Goal: Use online tool/utility: Utilize a website feature to perform a specific function

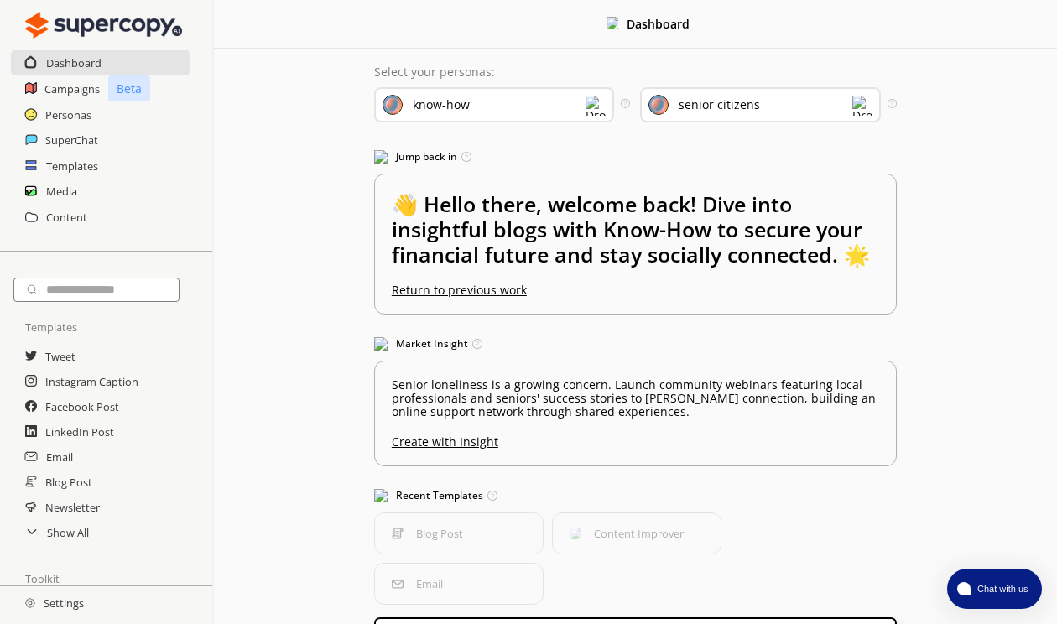
scroll to position [73, 0]
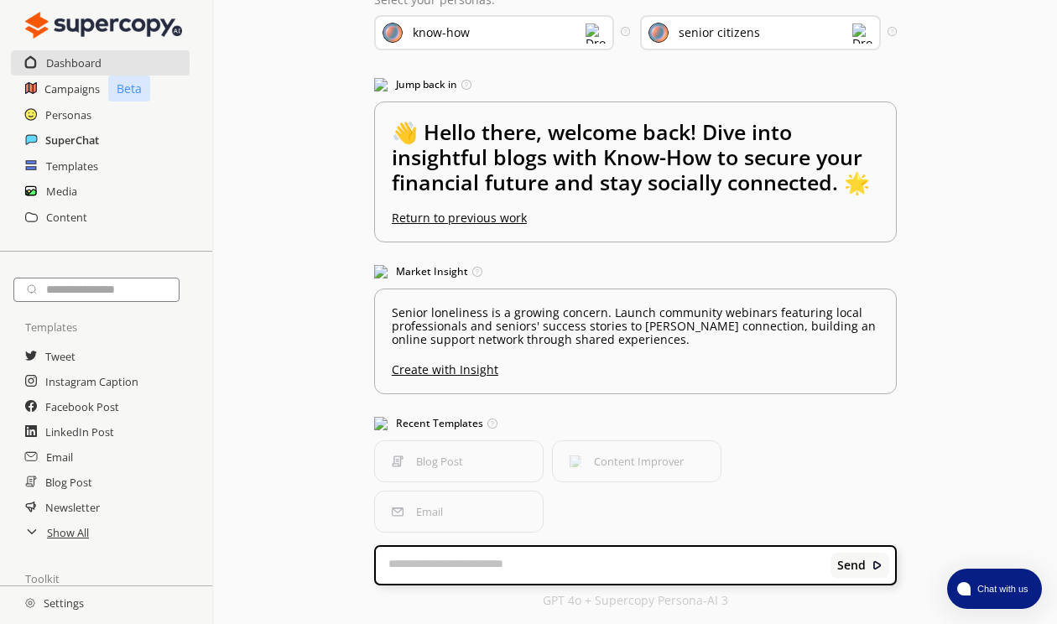
click at [67, 138] on h2 "SuperChat" at bounding box center [72, 140] width 54 height 25
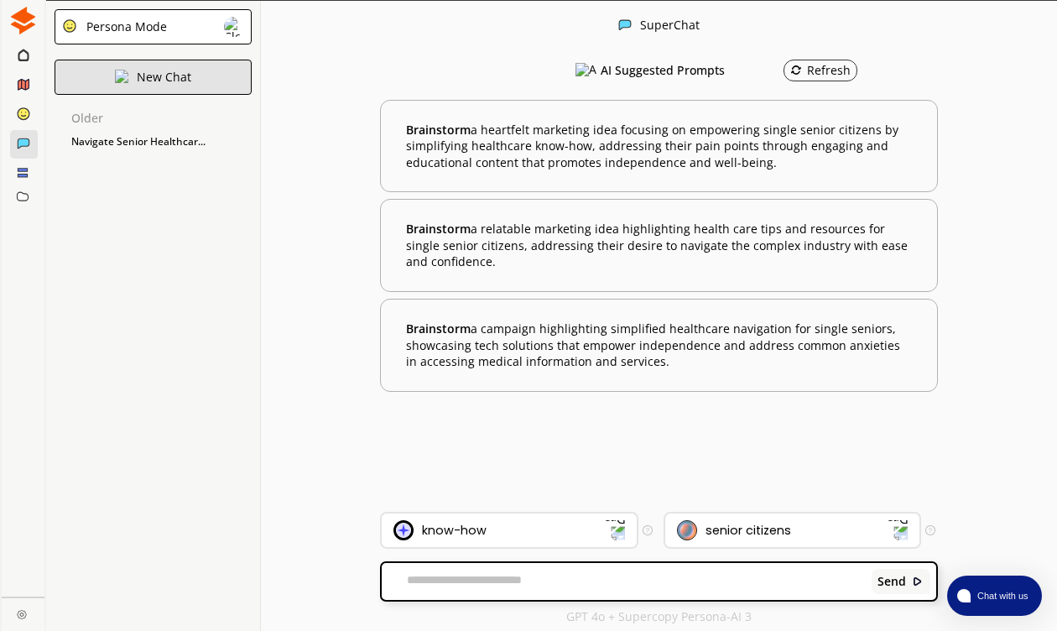
click at [141, 85] on div "New Chat" at bounding box center [153, 77] width 197 height 35
click at [483, 586] on textarea at bounding box center [624, 581] width 484 height 17
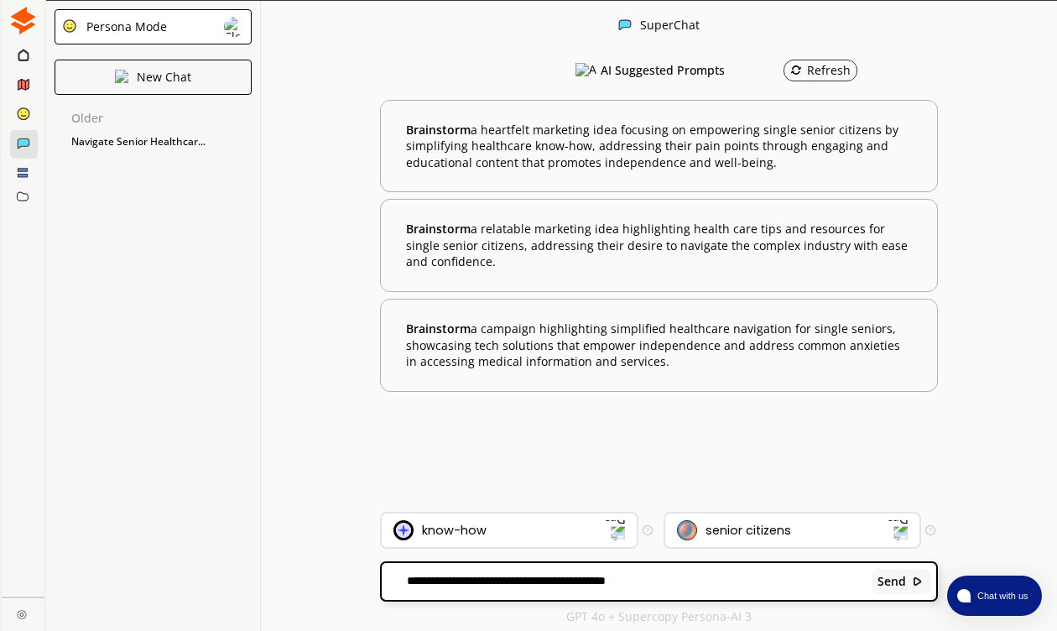
paste textarea "**********"
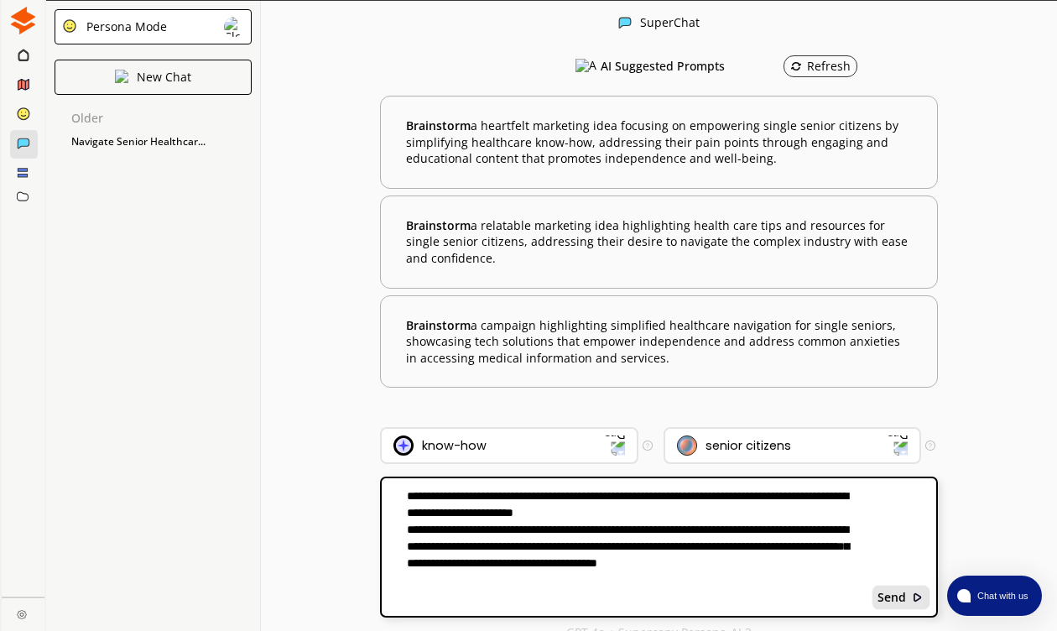
type textarea "**********"
click at [887, 597] on b "Send" at bounding box center [892, 597] width 29 height 13
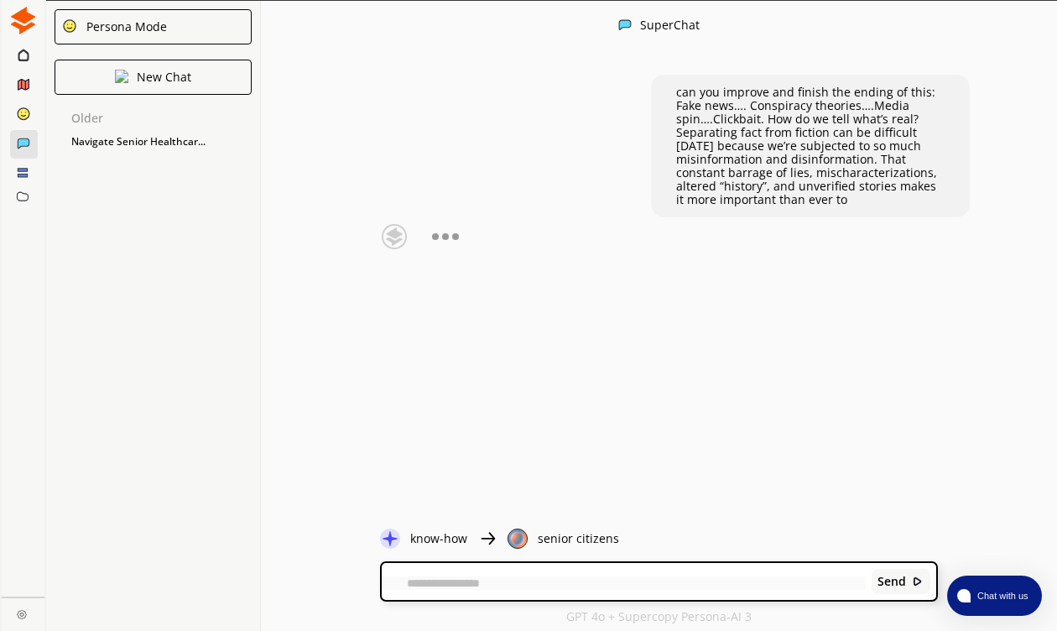
click at [830, 159] on p "Separating fact from fiction can be difficult [DATE] because we’re subjected to…" at bounding box center [810, 166] width 268 height 81
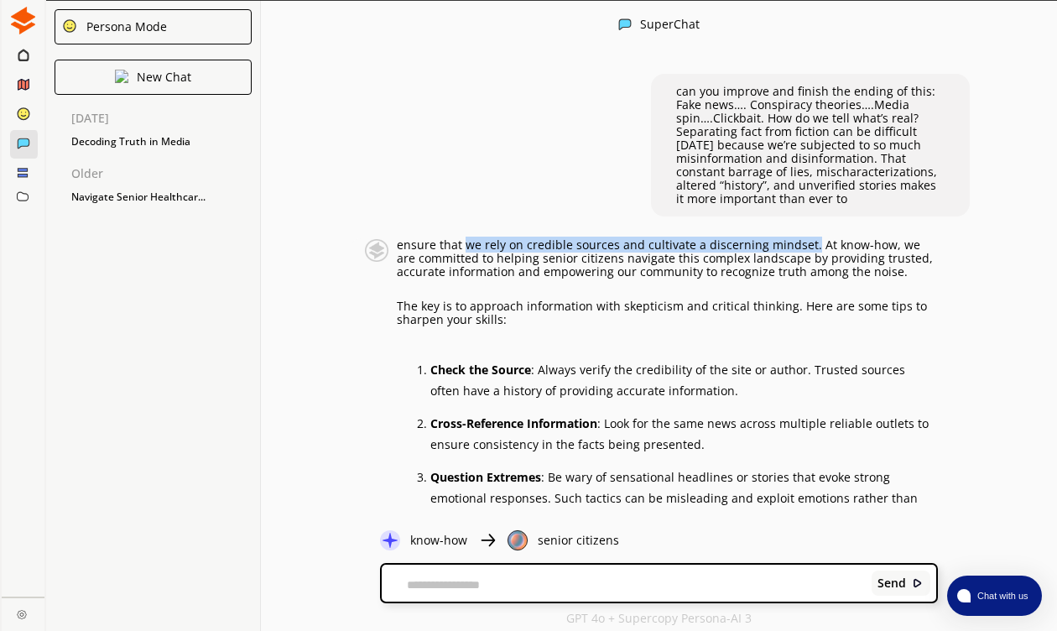
drag, startPoint x: 463, startPoint y: 244, endPoint x: 805, endPoint y: 244, distance: 342.3
click at [805, 244] on p "ensure that we rely on credible sources and cultivate a discerning mindset. At …" at bounding box center [667, 258] width 541 height 40
copy p "we rely on credible sources and cultivate a discerning mindset."
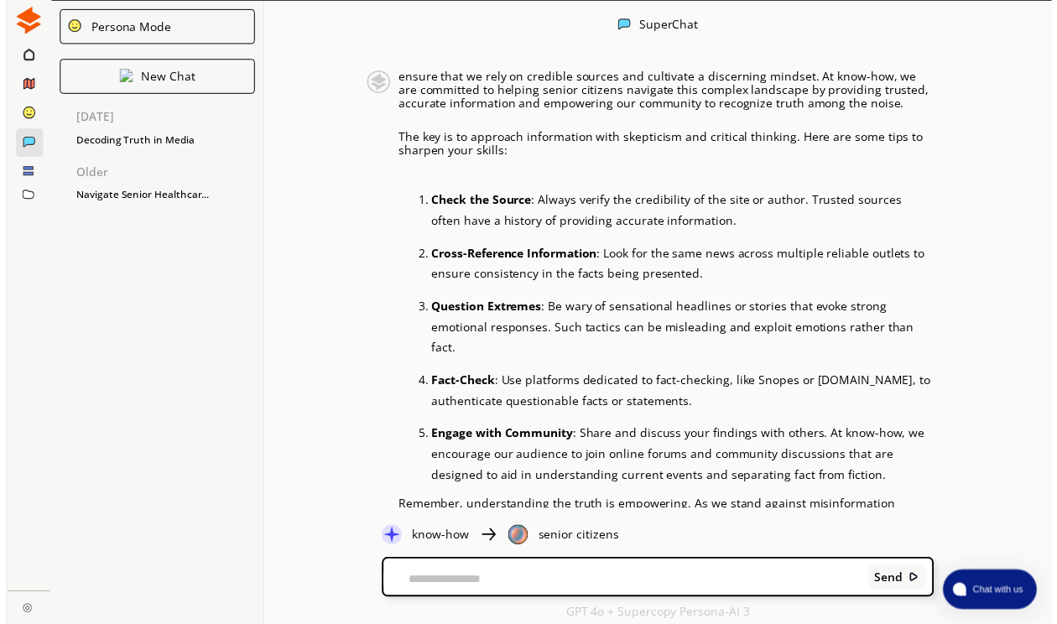
scroll to position [221, 0]
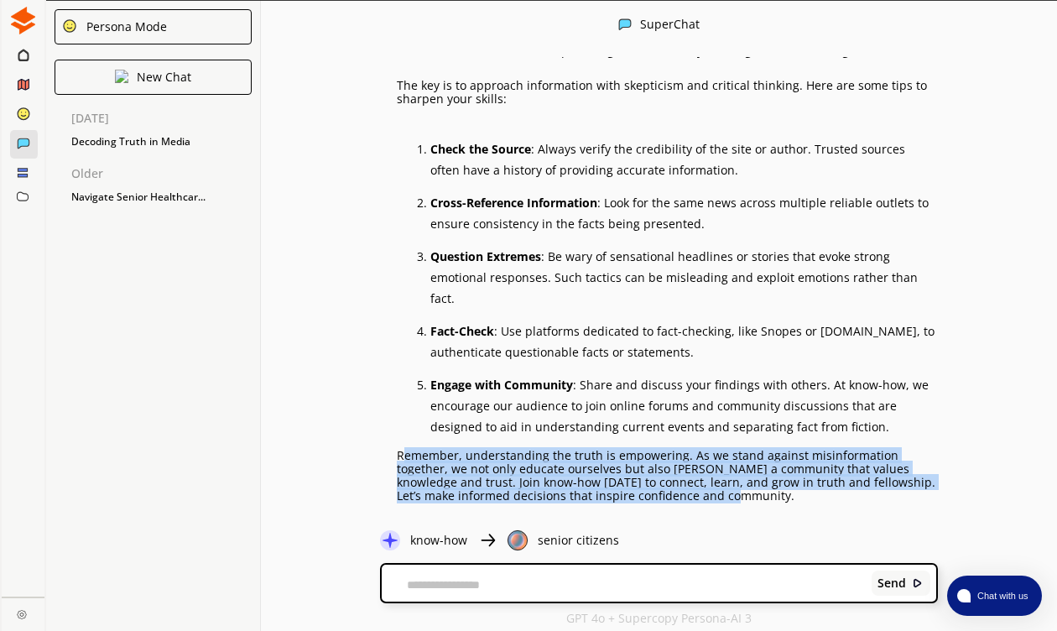
drag, startPoint x: 404, startPoint y: 435, endPoint x: 763, endPoint y: 488, distance: 363.0
click at [763, 488] on div "ensure that we rely on credible sources and cultivate a discerning mindset. At …" at bounding box center [642, 276] width 589 height 517
copy p "emember, understanding the truth is empowering. As we stand against misinformat…"
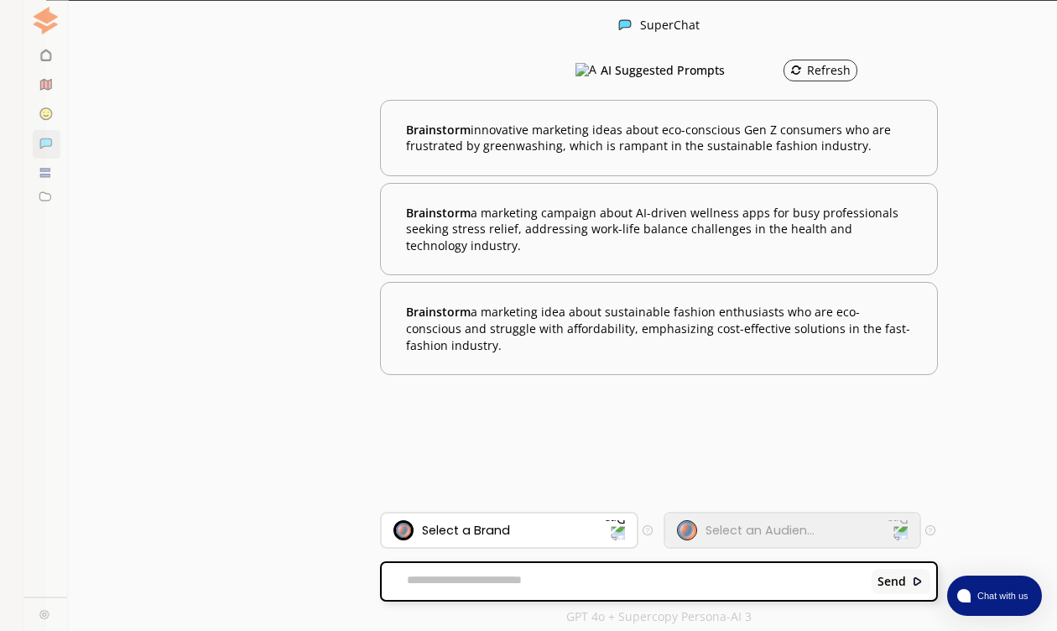
click at [68, 120] on div "[DATE] Decoding Truth in Media" at bounding box center [161, 130] width 197 height 55
click at [17, 55] on div at bounding box center [24, 56] width 29 height 29
click at [236, 29] on img at bounding box center [234, 27] width 20 height 20
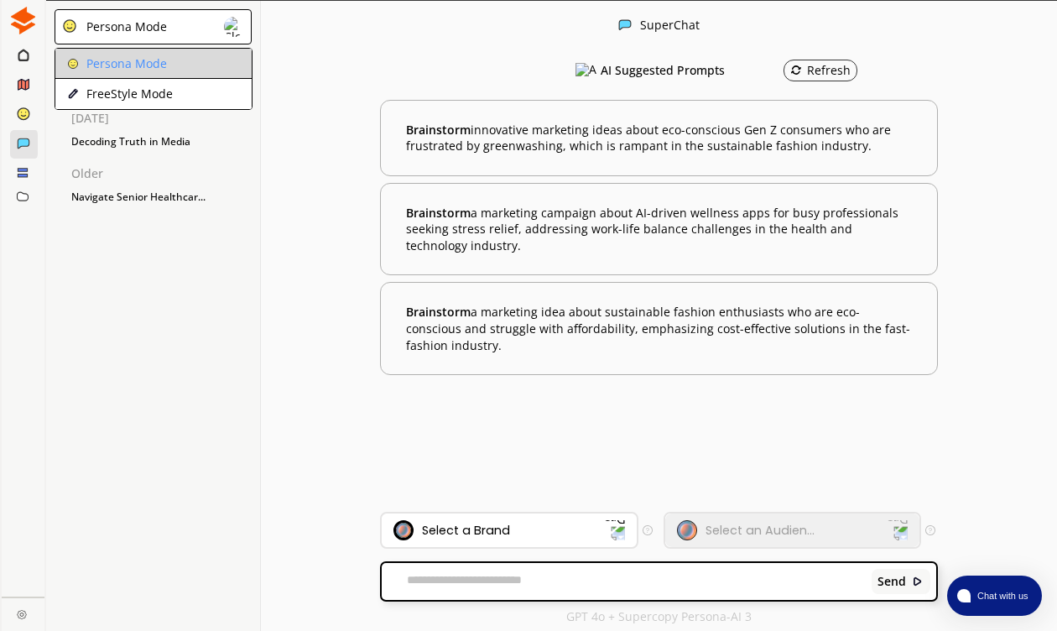
click at [179, 68] on li "Persona Mode" at bounding box center [153, 64] width 196 height 30
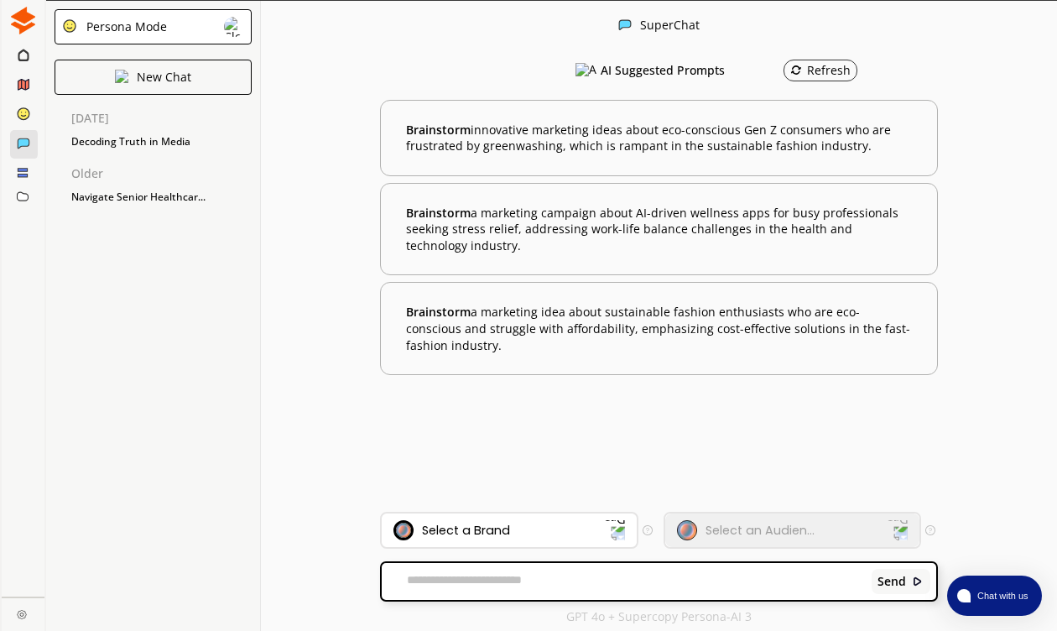
scroll to position [1, 0]
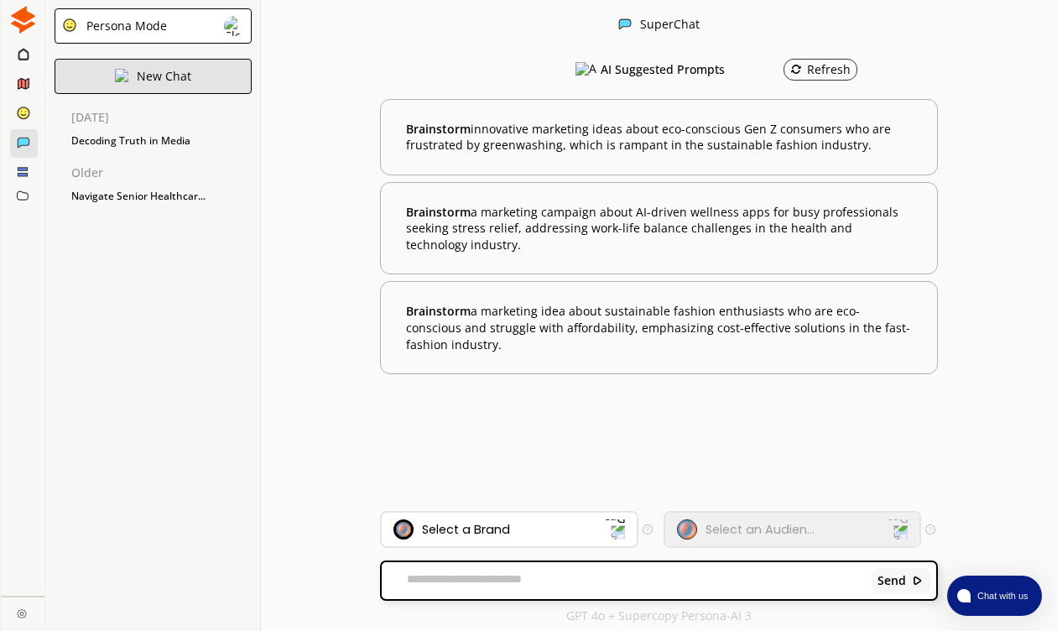
click at [153, 77] on p "New Chat" at bounding box center [164, 76] width 55 height 13
click at [622, 529] on img at bounding box center [614, 530] width 22 height 22
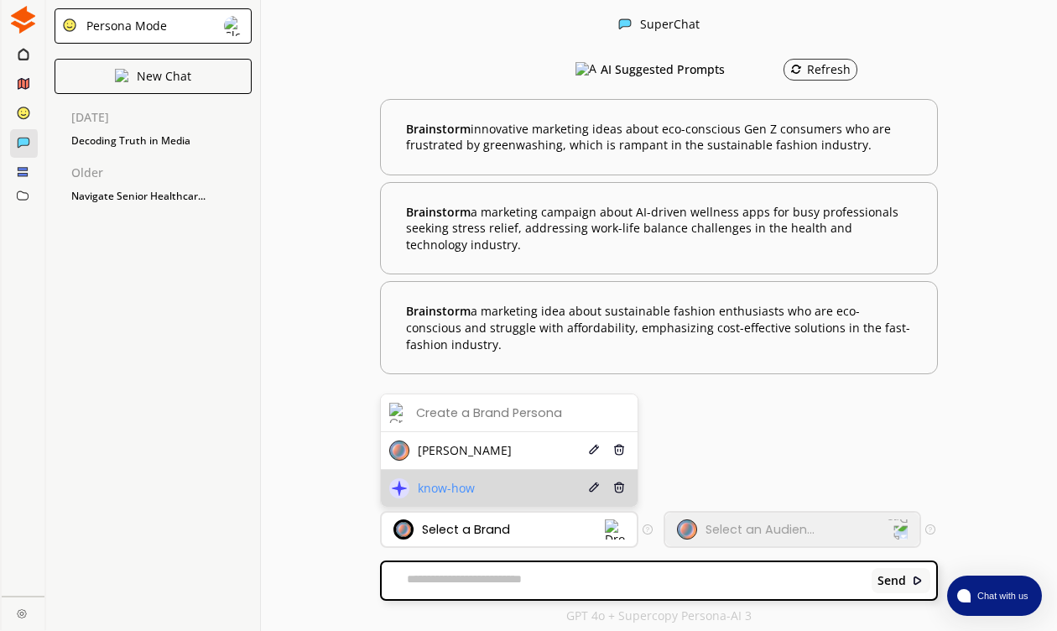
click at [437, 486] on span "know-how" at bounding box center [446, 488] width 57 height 13
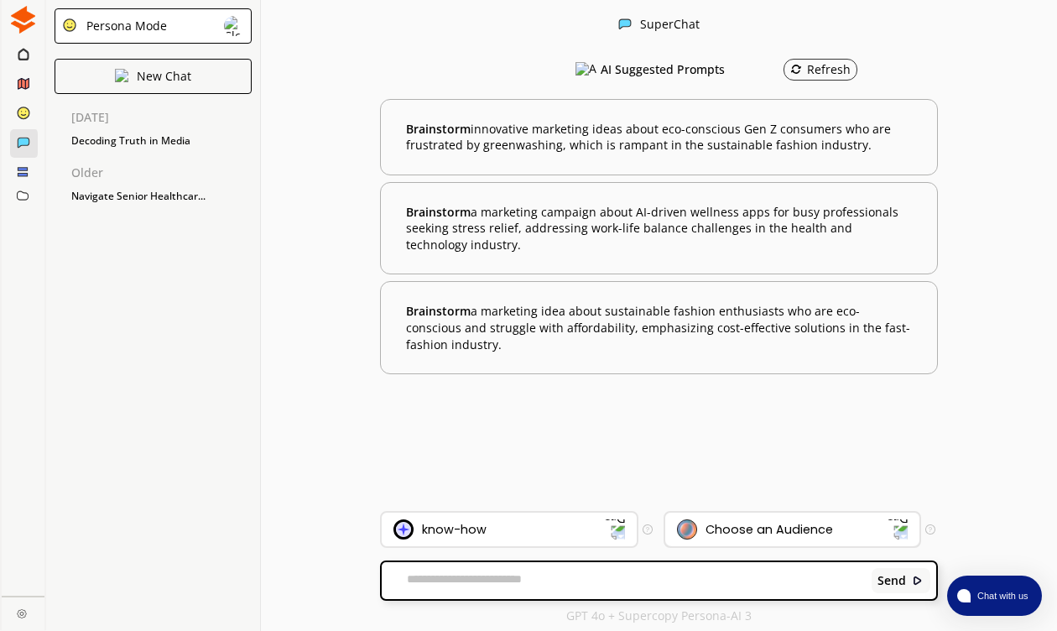
click at [896, 527] on img at bounding box center [897, 530] width 22 height 22
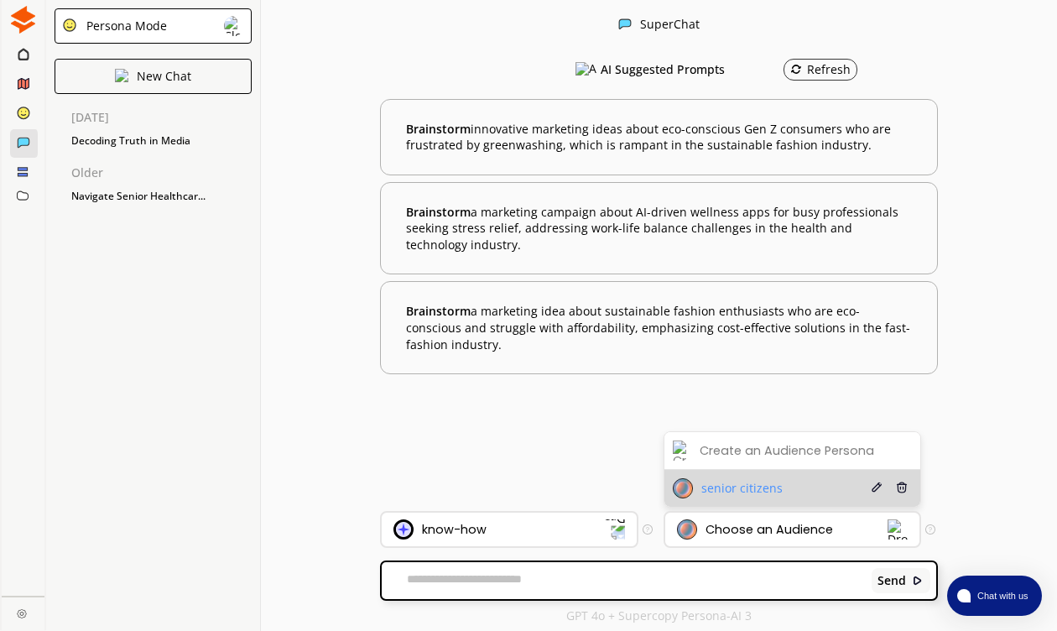
click at [766, 485] on span "senior citizens" at bounding box center [741, 488] width 81 height 13
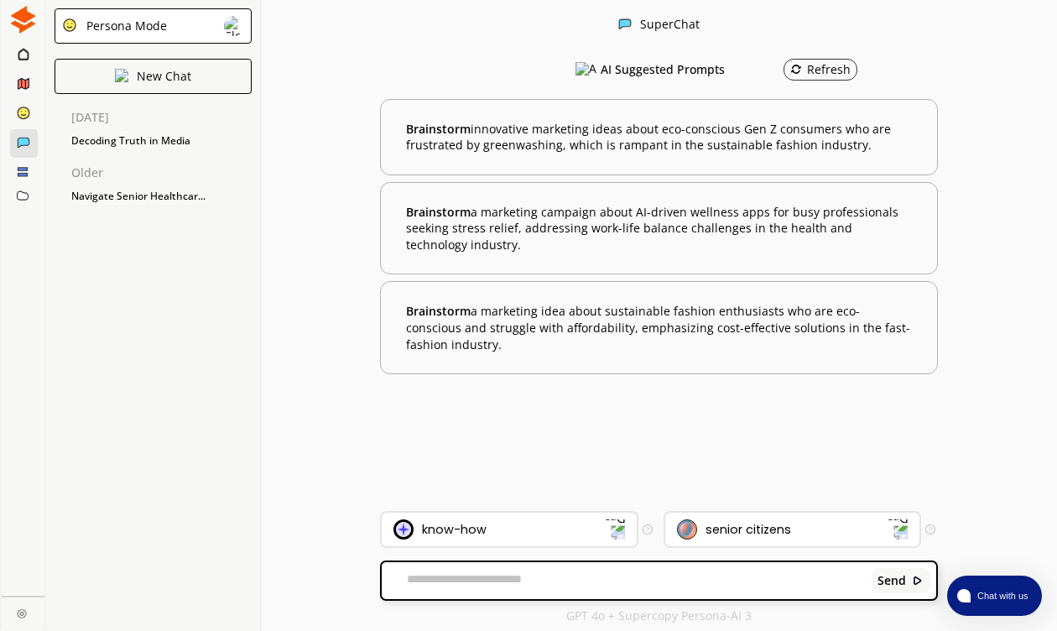
scroll to position [0, 0]
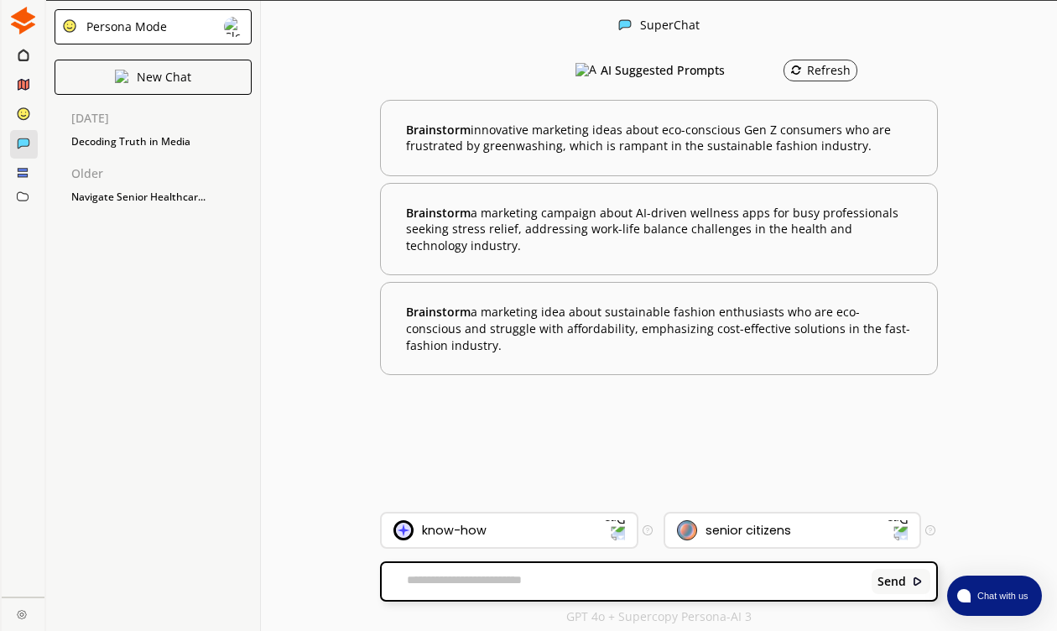
click at [267, 307] on div "SuperChat AI Suggested Prompts Refresh Brainstorm innovative marketing ideas ab…" at bounding box center [659, 316] width 796 height 631
